Goal: Transaction & Acquisition: Purchase product/service

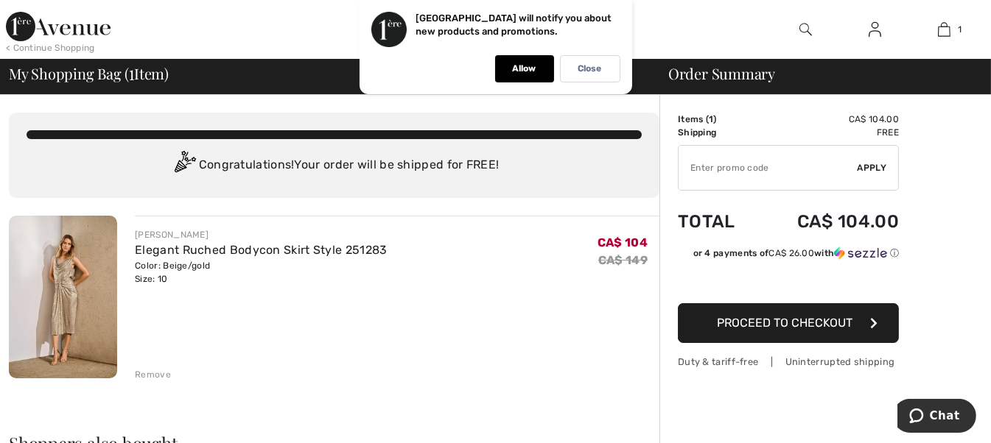
click at [873, 343] on button "Proceed to Checkout" at bounding box center [788, 323] width 221 height 40
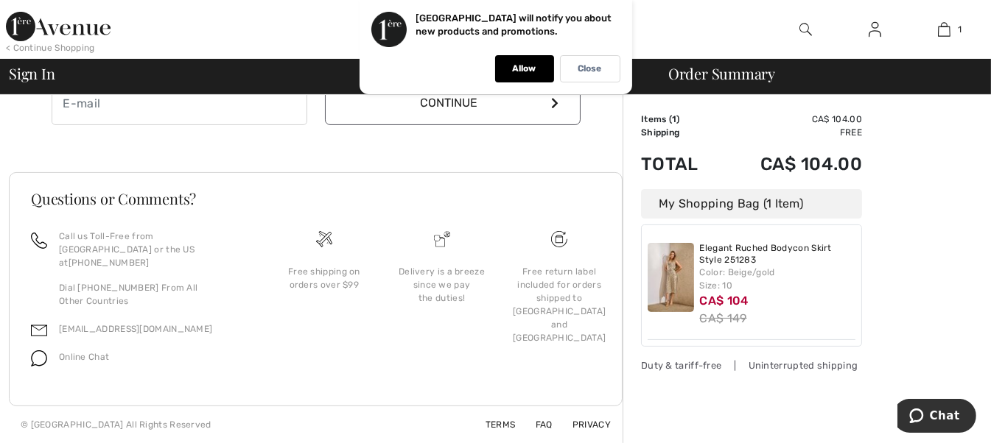
scroll to position [589, 0]
click at [555, 109] on icon at bounding box center [555, 103] width 7 height 12
click at [814, 328] on div "CA$ 149" at bounding box center [778, 319] width 156 height 18
